Goal: Task Accomplishment & Management: Manage account settings

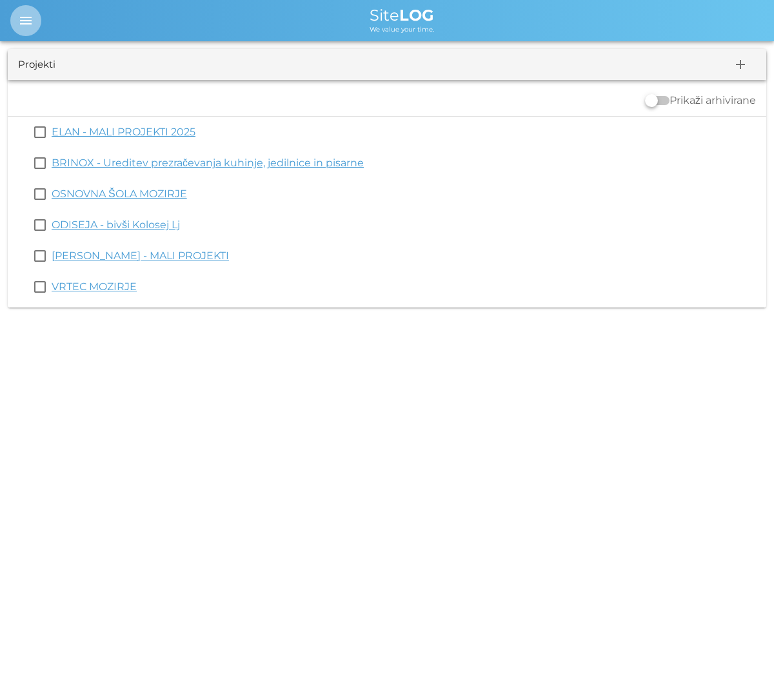
click at [31, 16] on icon "menu" at bounding box center [25, 20] width 15 height 15
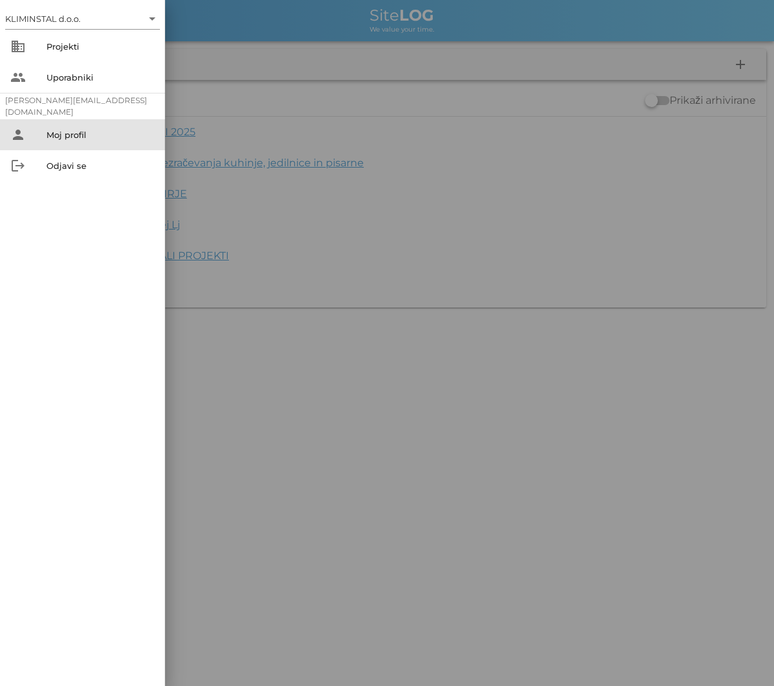
click at [61, 139] on div "Moj profil" at bounding box center [100, 135] width 108 height 10
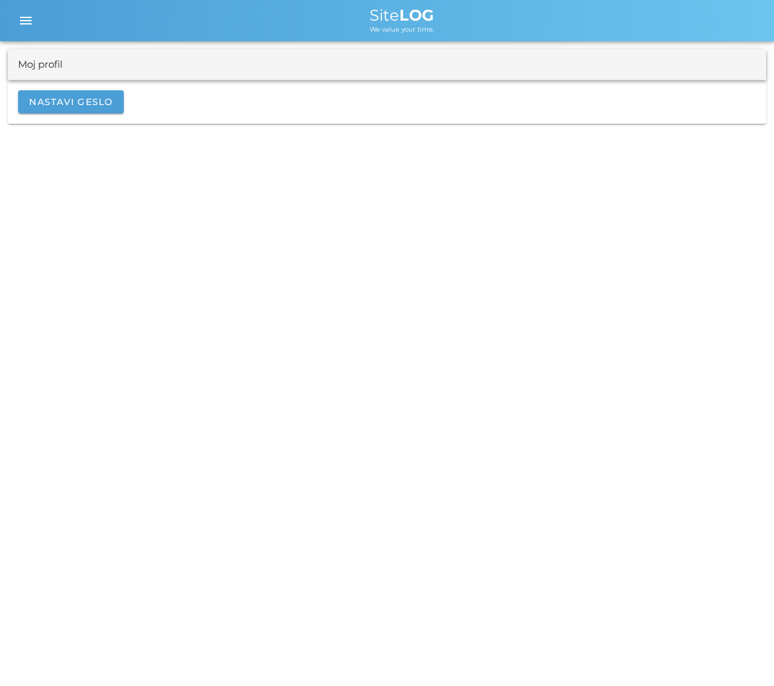
click at [30, 66] on div "Moj profil" at bounding box center [40, 64] width 44 height 15
click at [22, 19] on icon "menu" at bounding box center [25, 20] width 15 height 15
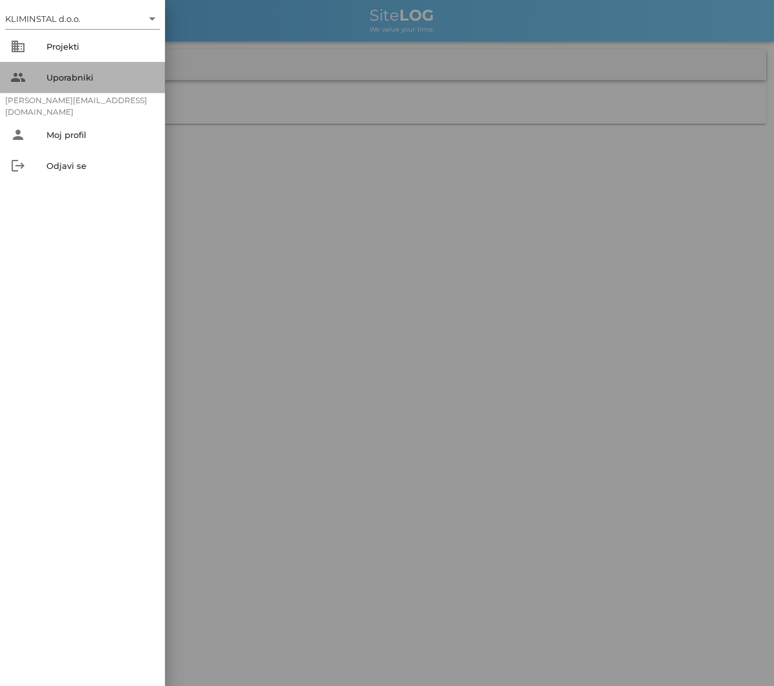
click at [51, 73] on div "Uporabniki" at bounding box center [100, 77] width 108 height 10
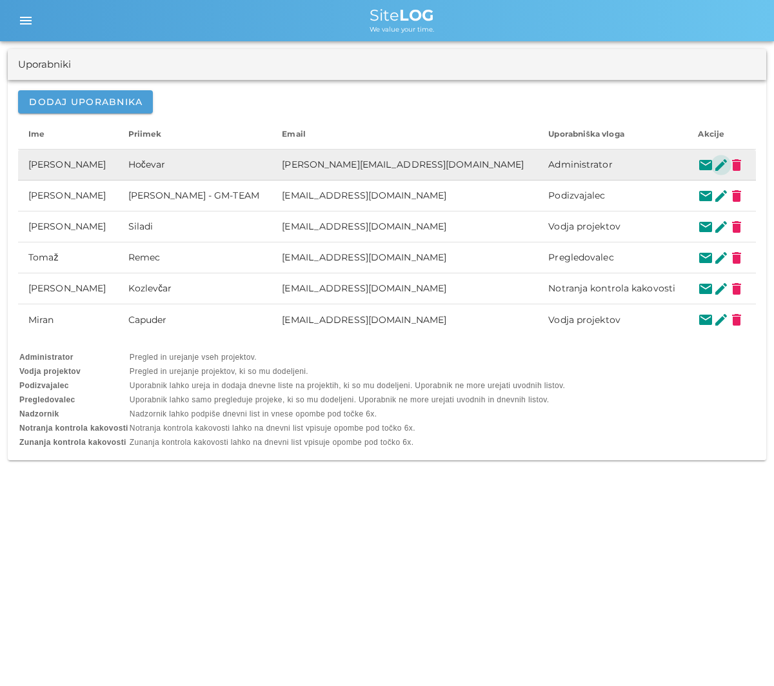
click at [713, 164] on button "edit" at bounding box center [720, 164] width 15 height 15
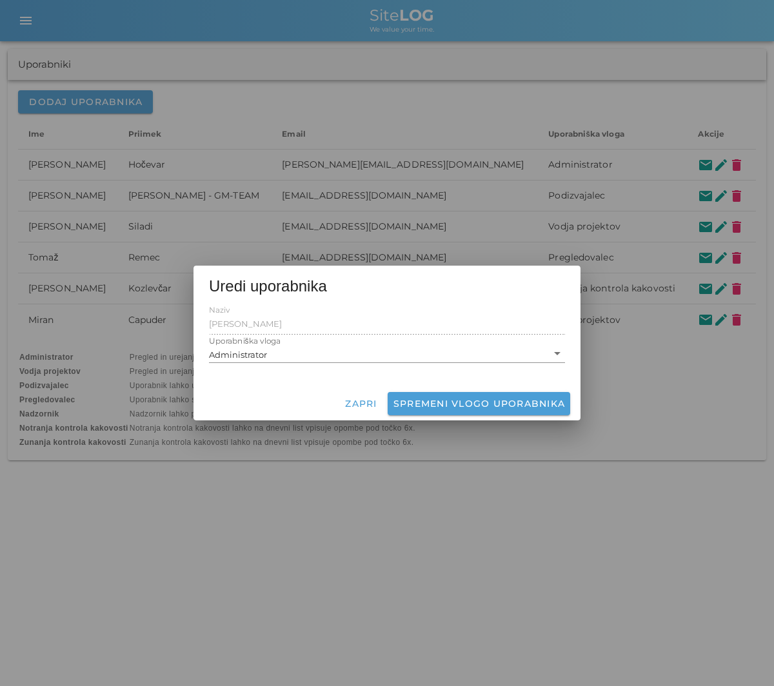
click at [433, 574] on div at bounding box center [387, 343] width 774 height 686
click at [351, 397] on button "Zapri" at bounding box center [360, 403] width 43 height 23
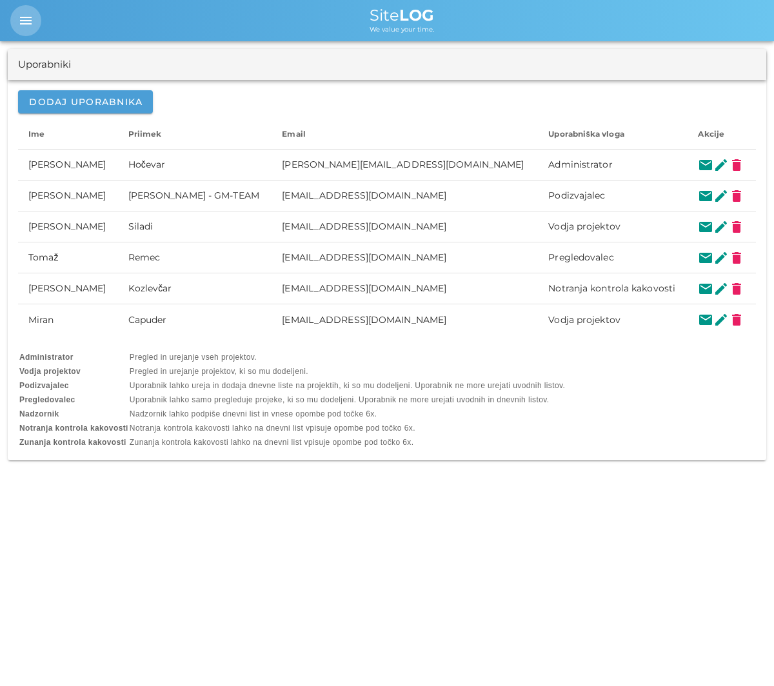
click at [34, 17] on span "menu" at bounding box center [25, 20] width 31 height 15
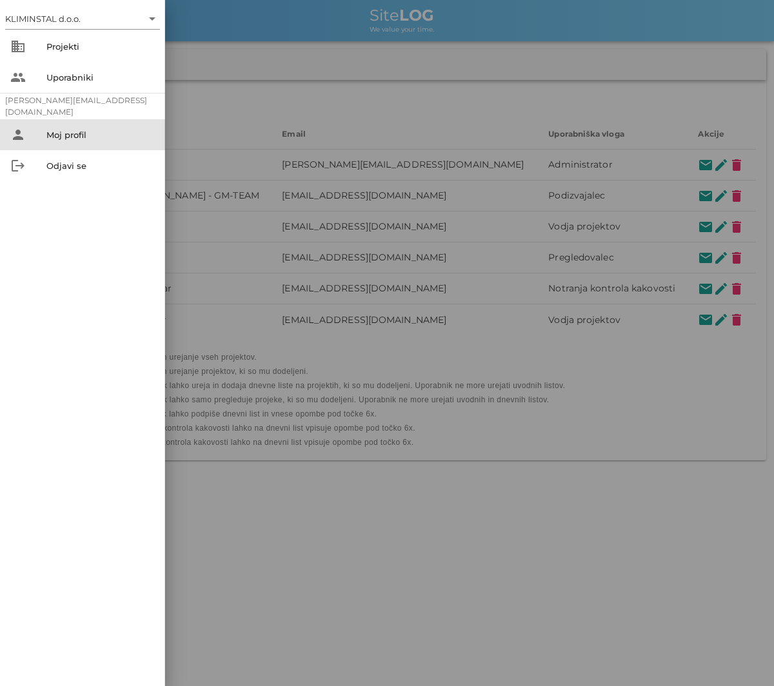
click at [49, 136] on div "Moj profil" at bounding box center [100, 135] width 108 height 10
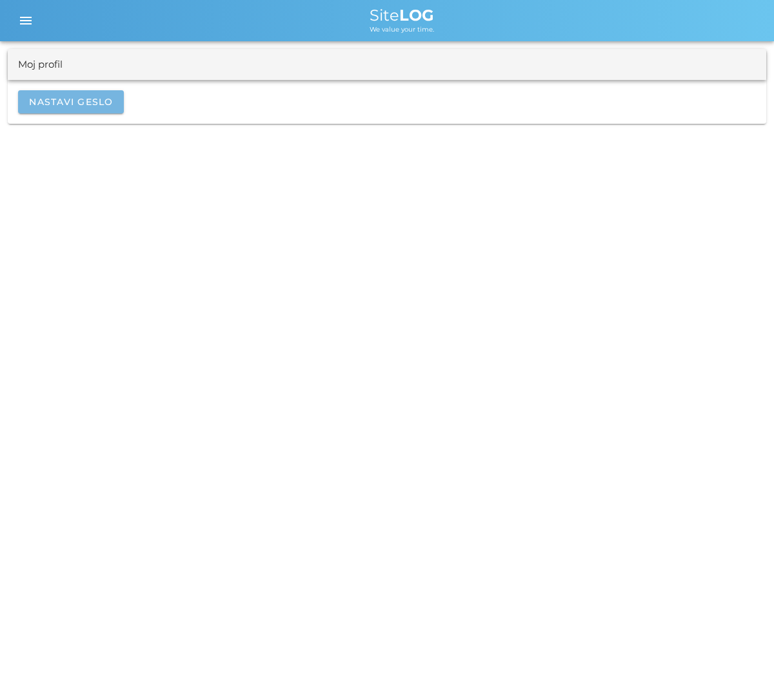
click at [66, 102] on span "Nastavi geslo" at bounding box center [70, 102] width 85 height 12
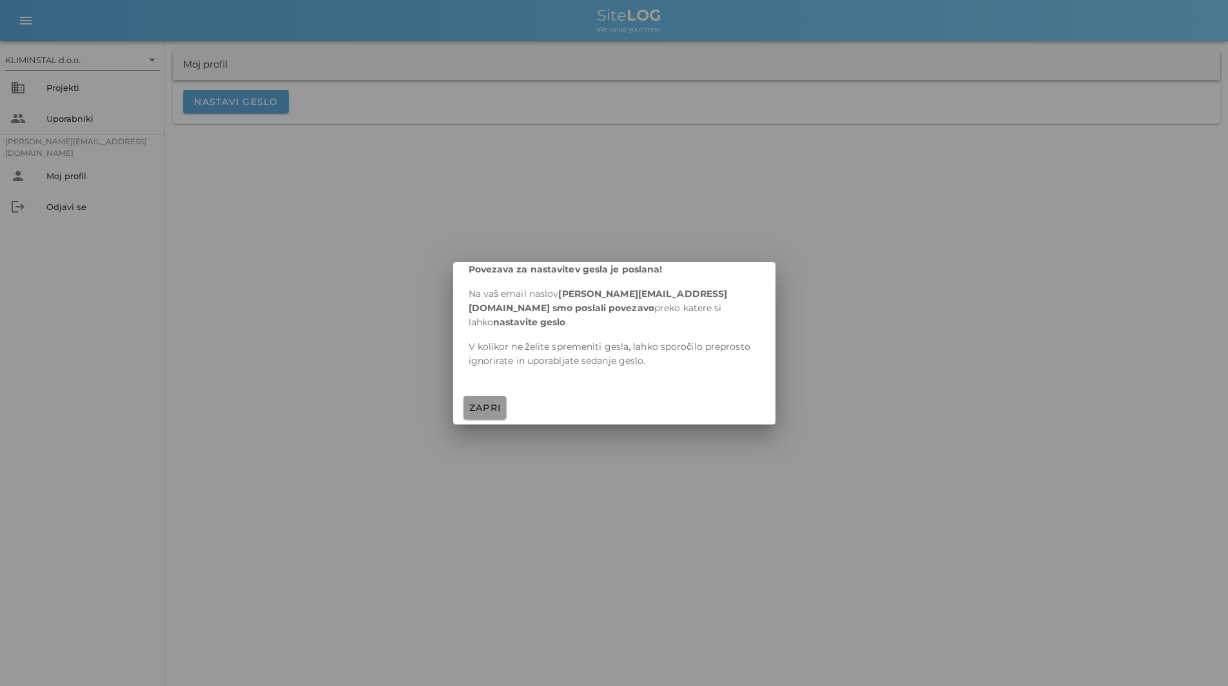
click at [488, 402] on span "Zapri" at bounding box center [485, 408] width 33 height 12
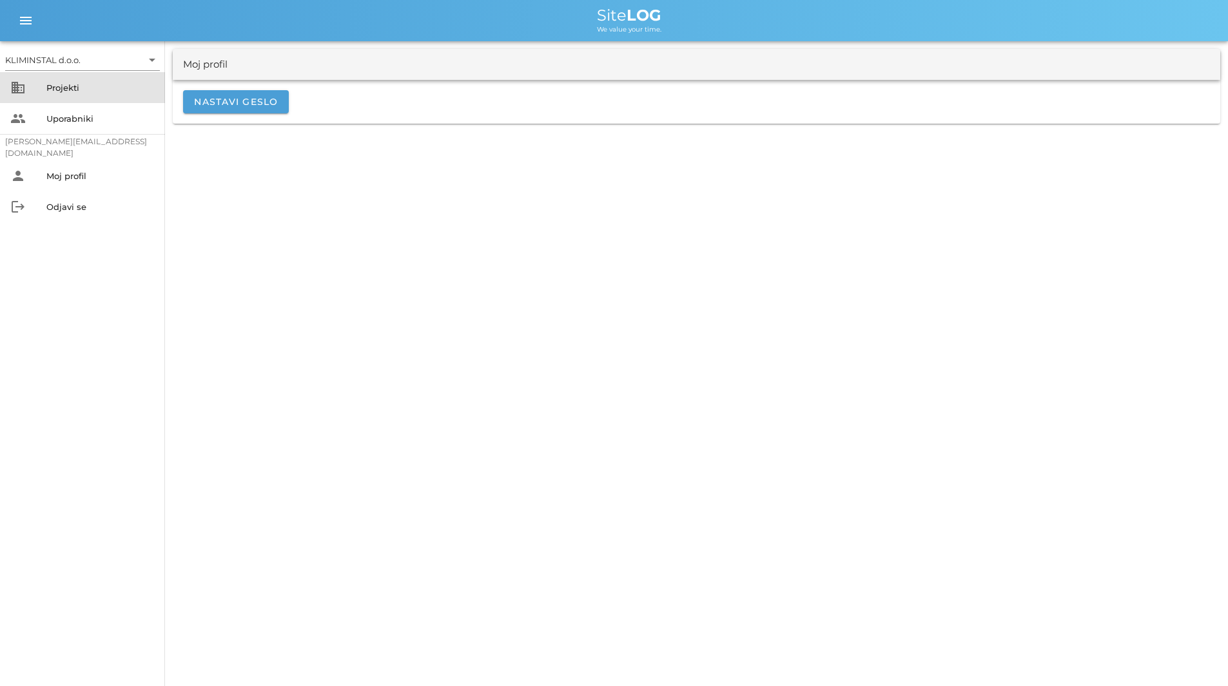
click at [58, 88] on div "Projekti" at bounding box center [100, 88] width 108 height 10
